Goal: Transaction & Acquisition: Download file/media

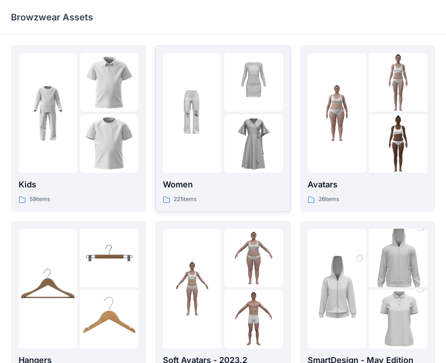
click at [225, 161] on img at bounding box center [253, 143] width 58 height 58
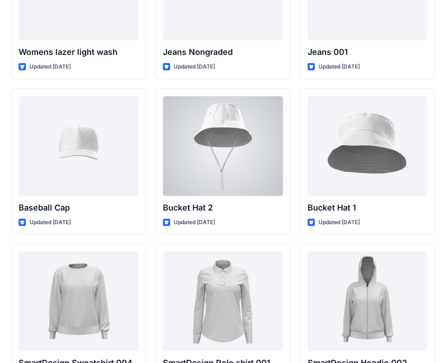
scroll to position [6642, 0]
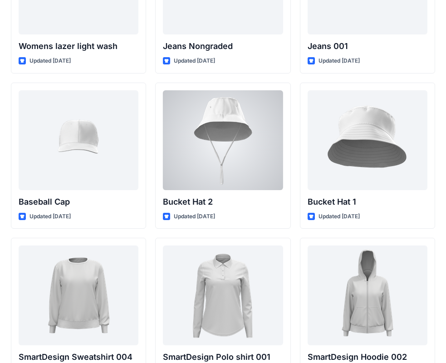
click at [225, 161] on div at bounding box center [223, 140] width 120 height 100
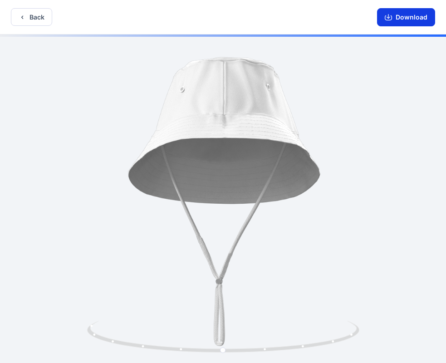
click at [403, 16] on button "Download" at bounding box center [406, 17] width 58 height 18
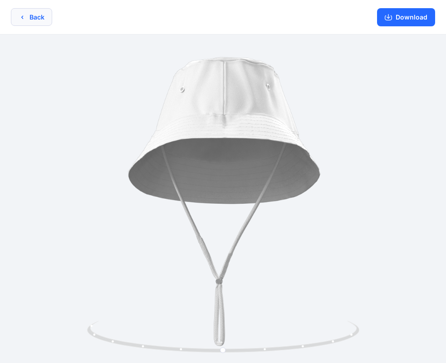
click at [33, 19] on button "Back" at bounding box center [31, 17] width 41 height 18
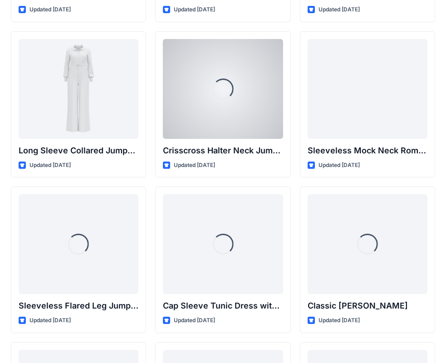
scroll to position [1989, 0]
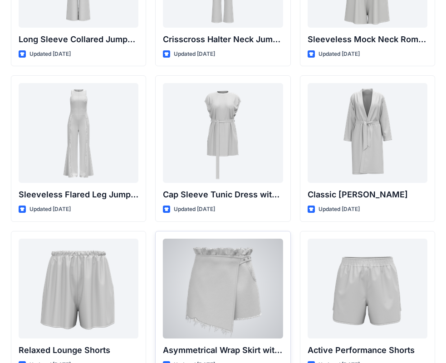
click at [233, 276] on div at bounding box center [223, 288] width 120 height 100
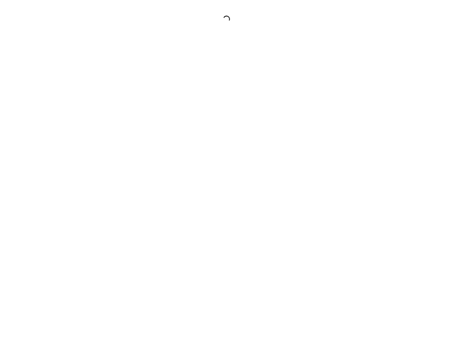
click at [233, 276] on div at bounding box center [226, 181] width 453 height 363
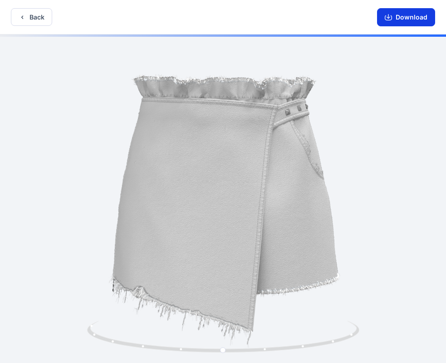
click at [409, 18] on button "Download" at bounding box center [406, 17] width 58 height 18
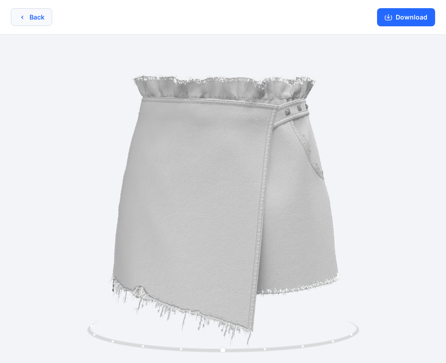
click at [30, 14] on button "Back" at bounding box center [31, 17] width 41 height 18
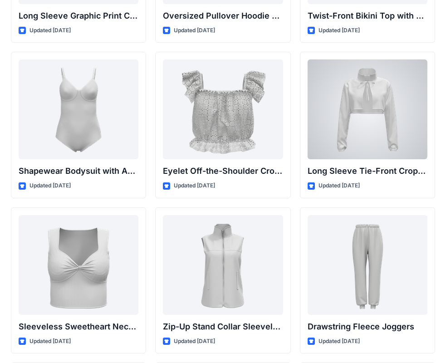
scroll to position [2959, 0]
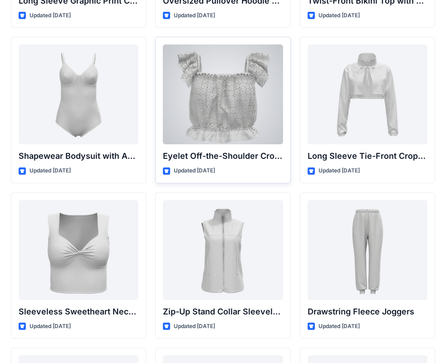
click at [196, 78] on div at bounding box center [223, 94] width 120 height 100
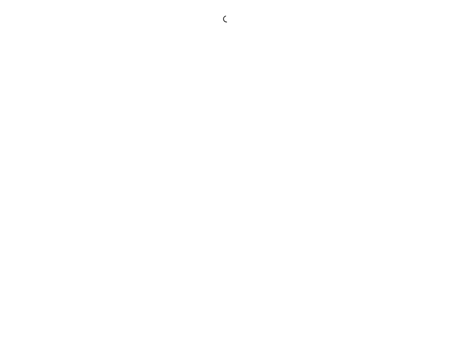
click at [196, 78] on div at bounding box center [226, 181] width 453 height 363
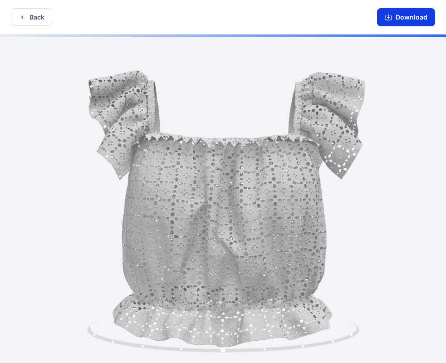
click at [415, 20] on button "Download" at bounding box center [406, 17] width 58 height 18
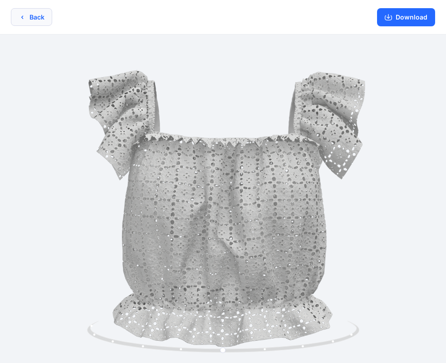
click at [38, 19] on button "Back" at bounding box center [31, 17] width 41 height 18
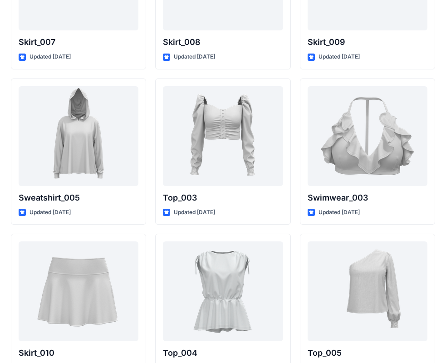
scroll to position [4474, 0]
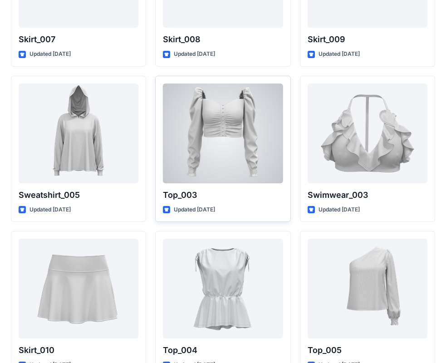
click at [234, 139] on div at bounding box center [223, 133] width 120 height 100
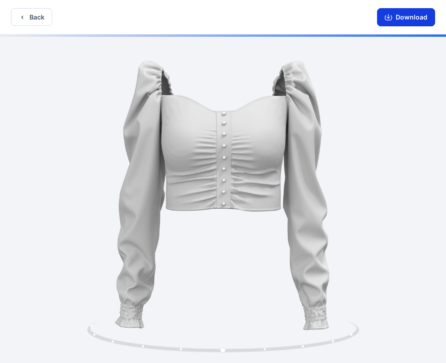
click at [416, 19] on button "Download" at bounding box center [406, 17] width 58 height 18
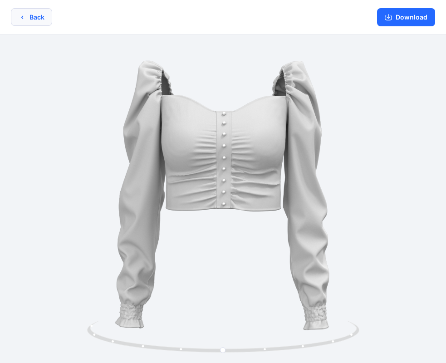
click at [37, 18] on button "Back" at bounding box center [31, 17] width 41 height 18
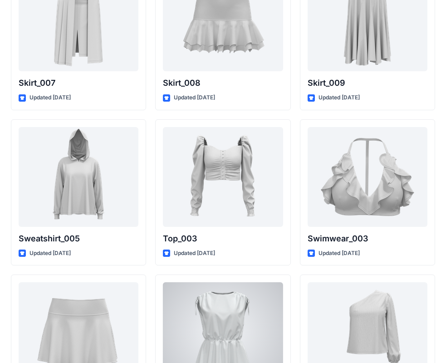
scroll to position [4415, 0]
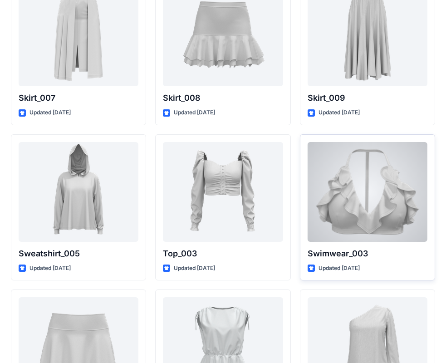
click at [356, 196] on div at bounding box center [367, 192] width 120 height 100
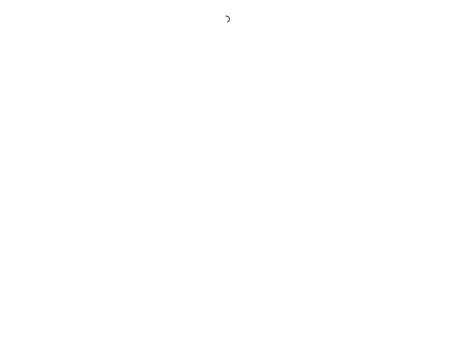
click at [356, 196] on div at bounding box center [226, 181] width 453 height 363
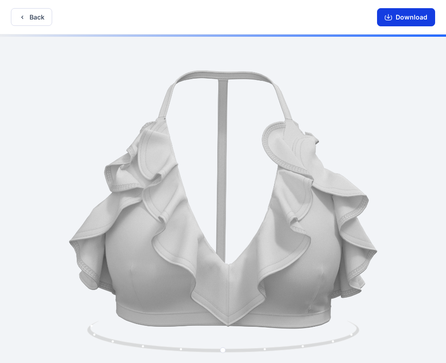
click at [398, 16] on button "Download" at bounding box center [406, 17] width 58 height 18
